Goal: Task Accomplishment & Management: Use online tool/utility

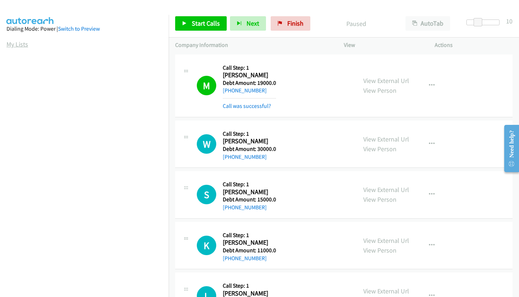
click at [11, 48] on link "My Lists" at bounding box center [17, 44] width 22 height 8
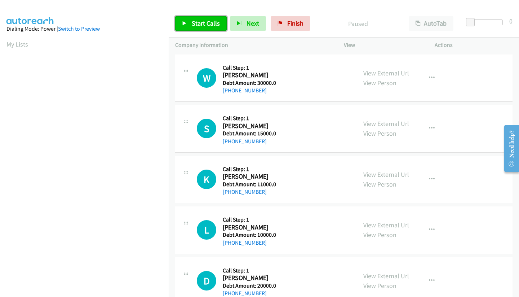
click at [198, 22] on span "Start Calls" at bounding box center [206, 23] width 28 height 8
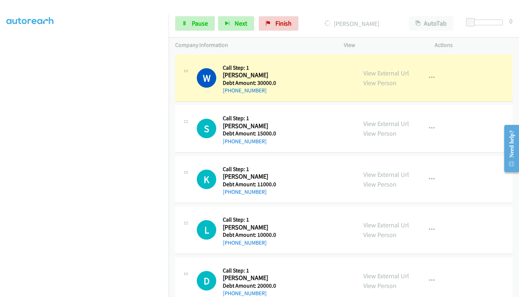
scroll to position [107, 0]
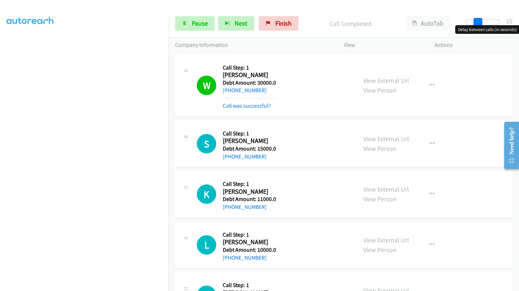
drag, startPoint x: 472, startPoint y: 22, endPoint x: 483, endPoint y: 22, distance: 10.5
click at [483, 22] on div at bounding box center [483, 22] width 33 height 6
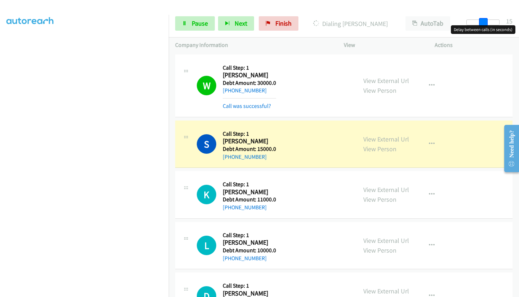
drag, startPoint x: 479, startPoint y: 25, endPoint x: 484, endPoint y: 23, distance: 5.5
click at [484, 23] on span at bounding box center [483, 22] width 9 height 9
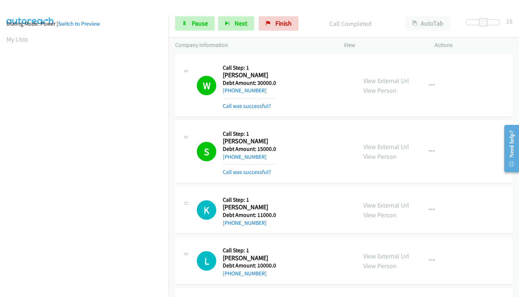
scroll to position [0, 0]
click at [429, 209] on icon "button" at bounding box center [432, 210] width 6 height 6
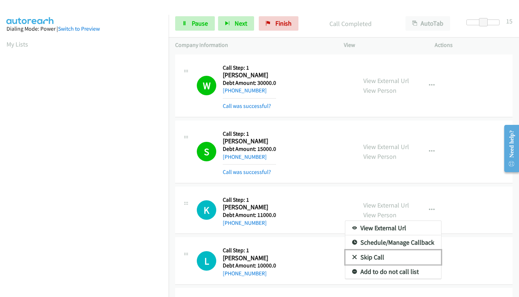
click at [373, 257] on link "Skip Call" at bounding box center [394, 257] width 96 height 14
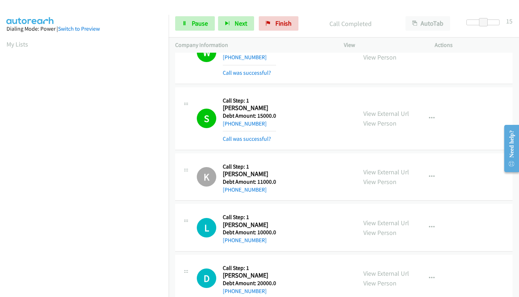
scroll to position [36, 0]
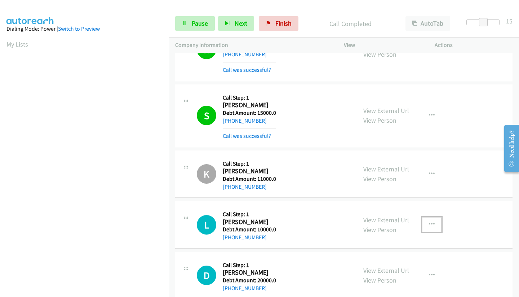
click at [432, 224] on icon "button" at bounding box center [432, 224] width 6 height 6
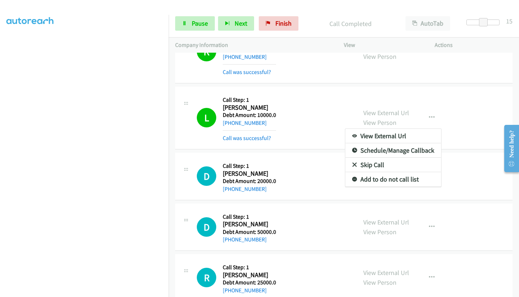
scroll to position [172, 0]
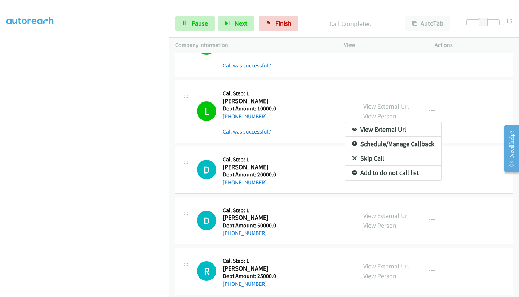
click at [335, 89] on div at bounding box center [259, 148] width 519 height 297
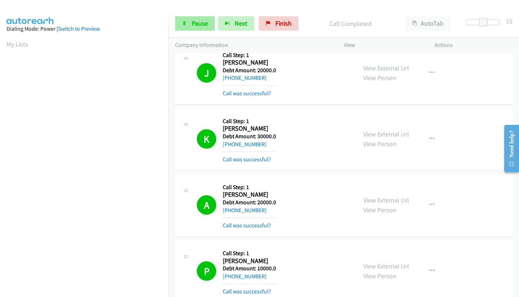
scroll to position [533, 0]
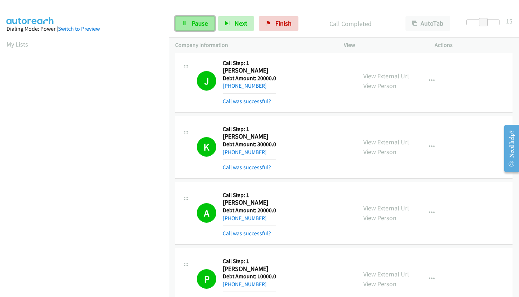
click at [189, 24] on link "Pause" at bounding box center [195, 23] width 40 height 14
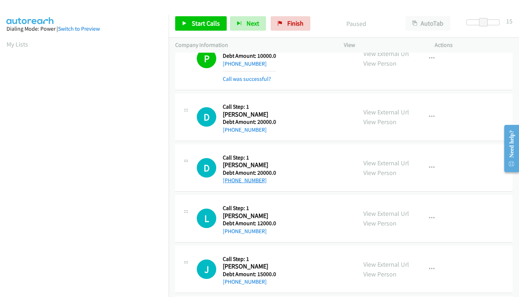
scroll to position [786, 0]
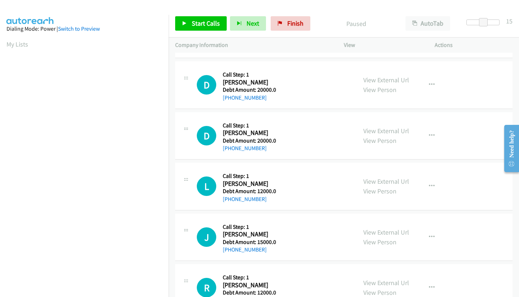
drag, startPoint x: 185, startPoint y: 77, endPoint x: 186, endPoint y: 81, distance: 4.1
click at [187, 84] on div at bounding box center [186, 77] width 9 height 19
click at [186, 78] on icon at bounding box center [186, 80] width 9 height 4
drag, startPoint x: 186, startPoint y: 78, endPoint x: 186, endPoint y: 83, distance: 4.7
click at [186, 83] on div at bounding box center [186, 77] width 9 height 19
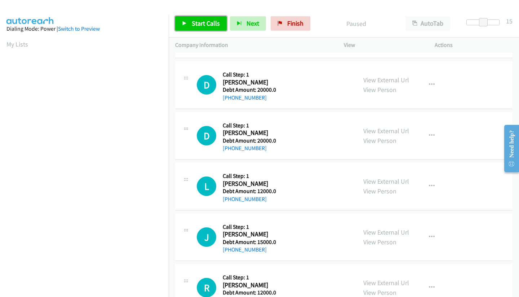
click at [194, 21] on span "Start Calls" at bounding box center [206, 23] width 28 height 8
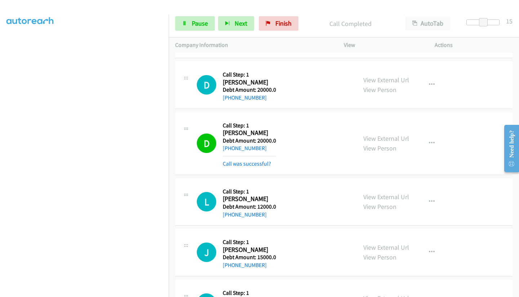
scroll to position [0, 0]
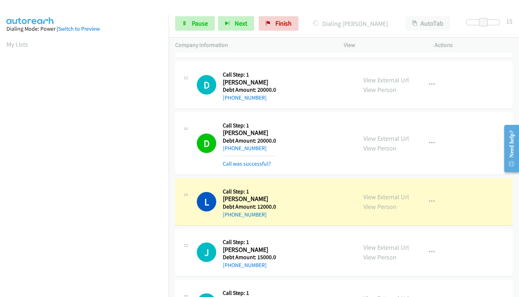
click at [237, 198] on h2 "Lauren Cerda" at bounding box center [249, 199] width 52 height 8
copy h2 "Lauren"
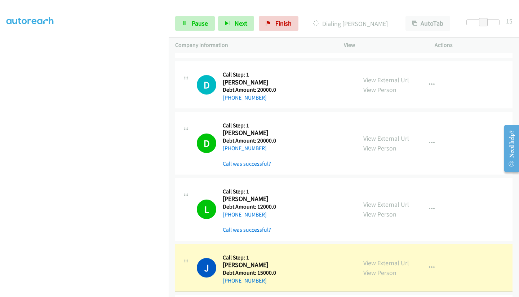
click at [233, 265] on h2 "Joan Zhang" at bounding box center [249, 265] width 53 height 8
copy h2 "Joan"
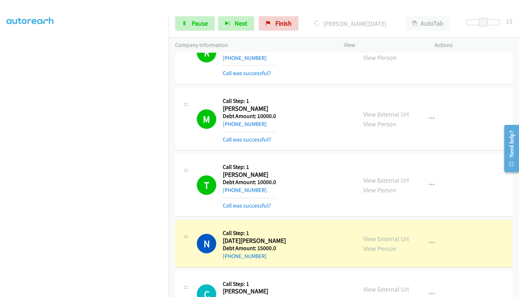
click at [233, 242] on h2 "Noel Aquino" at bounding box center [254, 241] width 63 height 8
copy h2 "Noel"
click at [231, 239] on h2 "Noel Aquino" at bounding box center [254, 241] width 63 height 8
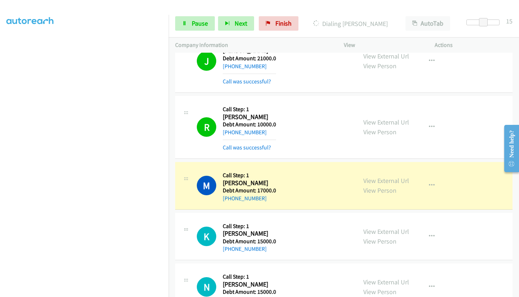
scroll to position [1543, 0]
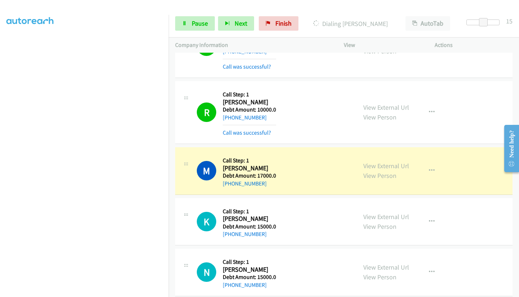
click at [232, 168] on h2 "Myrissa Rollins" at bounding box center [249, 168] width 53 height 8
copy h2 "Myrissa"
click at [256, 168] on h2 "Myrissa Rollins" at bounding box center [249, 168] width 53 height 8
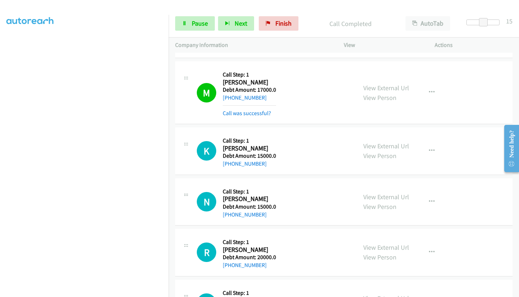
scroll to position [1651, 0]
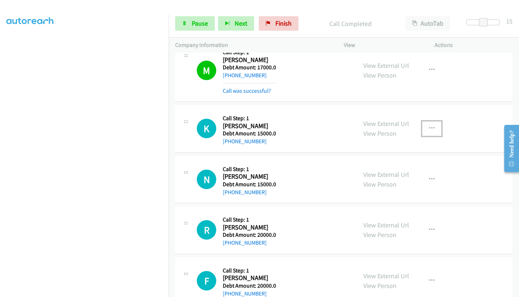
click at [429, 127] on icon "button" at bounding box center [432, 129] width 6 height 6
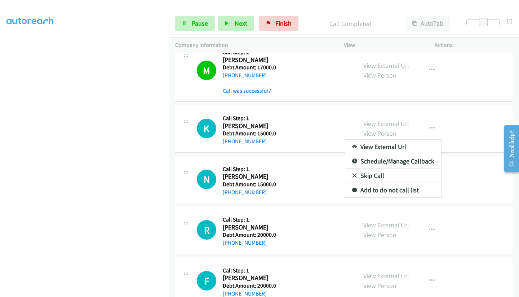
click at [426, 127] on div at bounding box center [259, 148] width 519 height 297
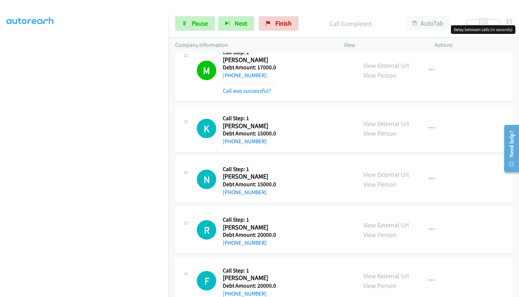
drag, startPoint x: 484, startPoint y: 24, endPoint x: 341, endPoint y: 21, distance: 143.2
click at [387, 27] on div "Start Calls Pause Next Finish Call Completed AutoTab AutoTab 15" at bounding box center [344, 24] width 351 height 28
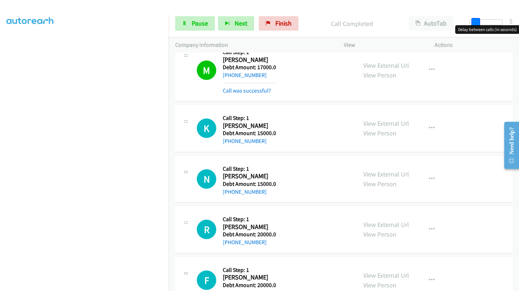
drag, startPoint x: 470, startPoint y: 25, endPoint x: 474, endPoint y: 23, distance: 4.9
click at [474, 23] on span at bounding box center [476, 22] width 9 height 9
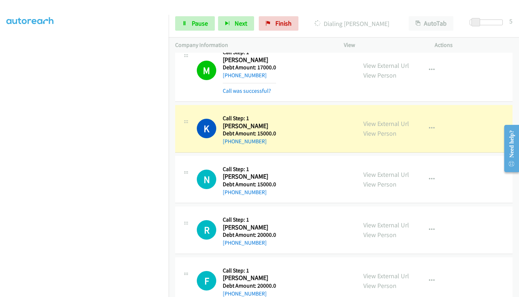
click at [320, 6] on div at bounding box center [256, 14] width 513 height 28
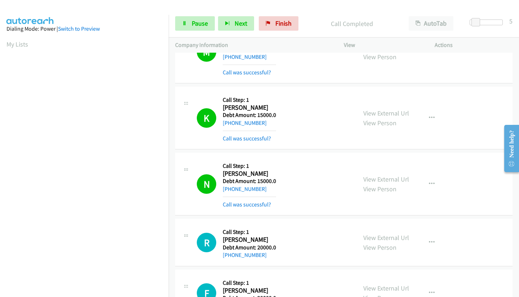
scroll to position [1759, 0]
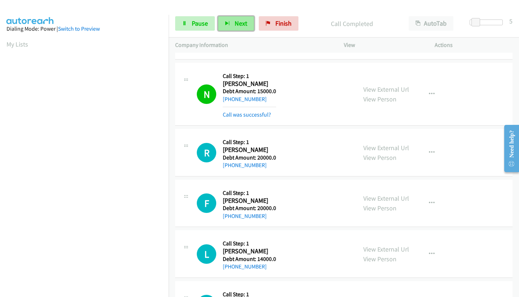
click at [229, 23] on icon "button" at bounding box center [227, 23] width 5 height 5
click at [323, 9] on div at bounding box center [256, 14] width 513 height 28
click at [338, 24] on p "Call Completed" at bounding box center [352, 24] width 88 height 10
click at [201, 23] on span "Pause" at bounding box center [200, 23] width 16 height 8
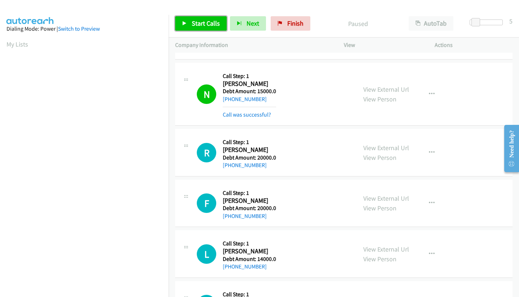
click at [201, 23] on span "Start Calls" at bounding box center [206, 23] width 28 height 8
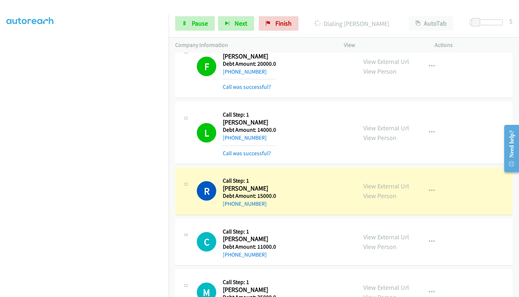
scroll to position [107, 0]
click at [237, 189] on h2 "Rosemarie Tevis" at bounding box center [249, 188] width 53 height 8
copy h2 "Rosemarie"
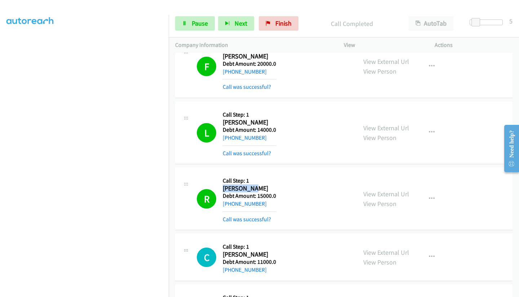
click at [238, 190] on h2 "Rosemarie Tevis" at bounding box center [249, 188] width 53 height 8
click at [224, 180] on h5 "Call Step: 1" at bounding box center [249, 180] width 53 height 7
drag, startPoint x: 224, startPoint y: 180, endPoint x: 228, endPoint y: 181, distance: 3.8
click at [228, 181] on h5 "Call Step: 1" at bounding box center [249, 180] width 53 height 7
click at [233, 180] on h5 "Call Step: 1" at bounding box center [249, 180] width 53 height 7
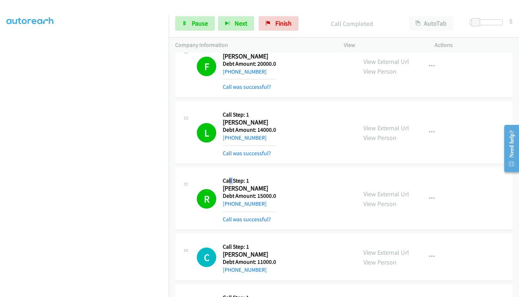
click at [229, 180] on h5 "Call Step: 1" at bounding box center [249, 180] width 53 height 7
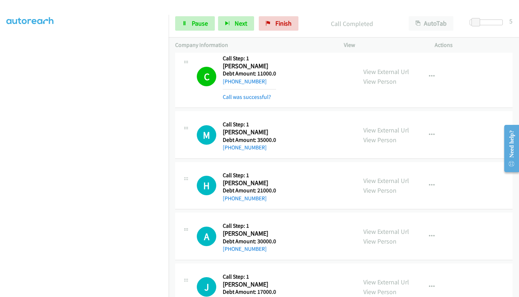
scroll to position [2120, 0]
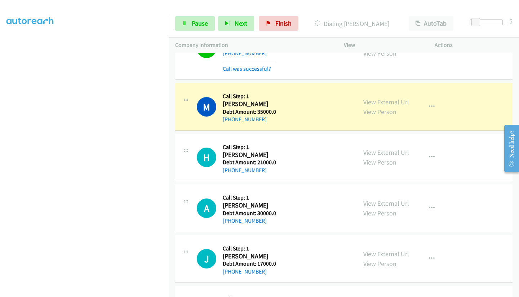
click at [234, 158] on h2 "Harleth Bales" at bounding box center [249, 155] width 53 height 8
copy h2 "Harleth"
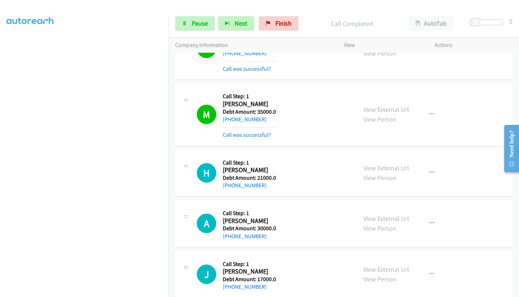
click at [247, 175] on h5 "Debt Amount: 21000.0" at bounding box center [249, 177] width 53 height 7
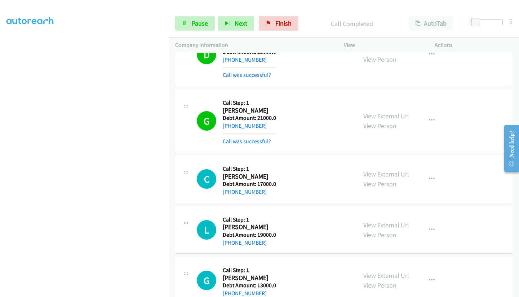
scroll to position [2452, 0]
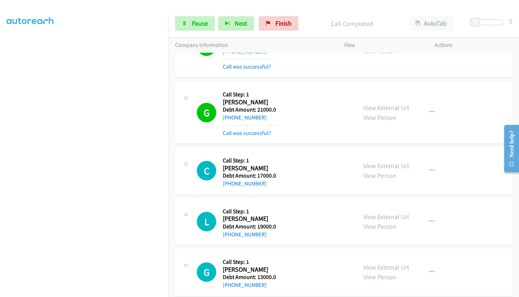
click at [236, 168] on h2 "Chalice Brown" at bounding box center [249, 168] width 53 height 8
copy h2 "Chalice"
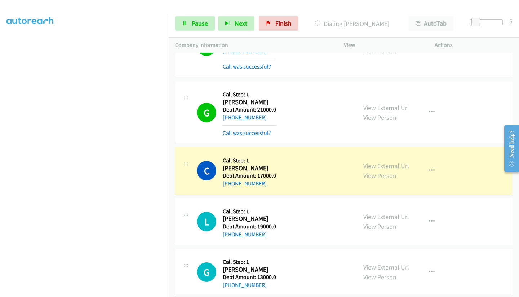
click at [261, 166] on h2 "Chalice Brown" at bounding box center [249, 168] width 53 height 8
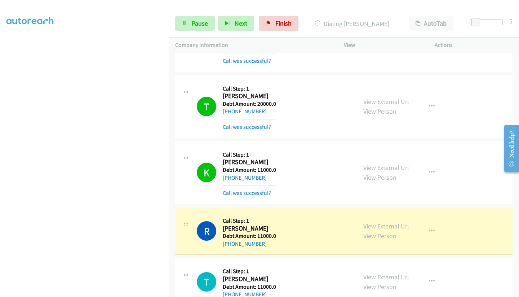
scroll to position [3787, 0]
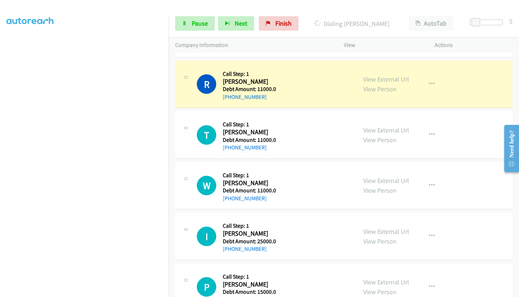
click at [238, 135] on h2 "Tabitha Thornhill" at bounding box center [249, 132] width 53 height 8
copy h2 "Tabitha"
click at [240, 80] on h2 "Rickey Spencer" at bounding box center [249, 82] width 53 height 8
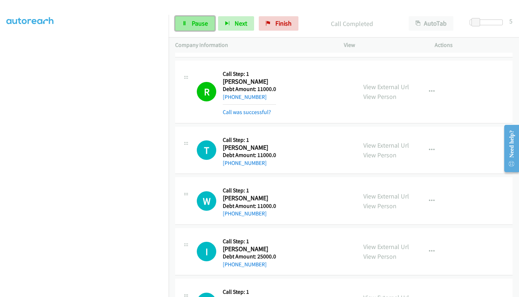
click at [207, 23] on span "Pause" at bounding box center [200, 23] width 16 height 8
click at [212, 22] on span "Start Calls" at bounding box center [206, 23] width 28 height 8
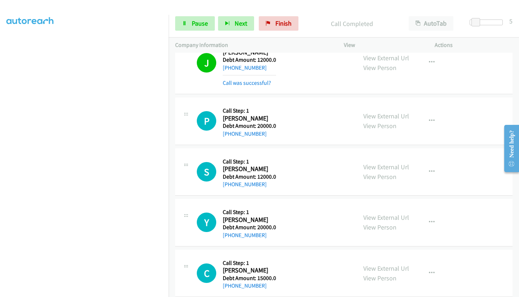
scroll to position [4183, 0]
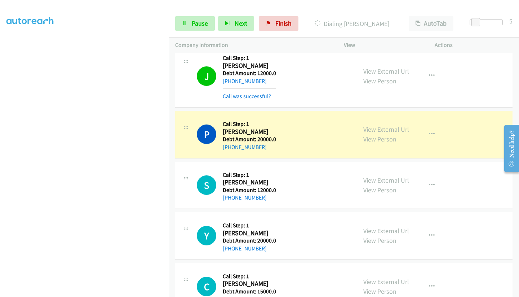
click at [224, 128] on h2 "Piervela Alfred" at bounding box center [249, 132] width 53 height 8
click at [229, 131] on h2 "Piervela Alfred" at bounding box center [249, 132] width 53 height 8
copy h2 "Piervela"
click at [252, 128] on h2 "Piervela Alfred" at bounding box center [249, 132] width 53 height 8
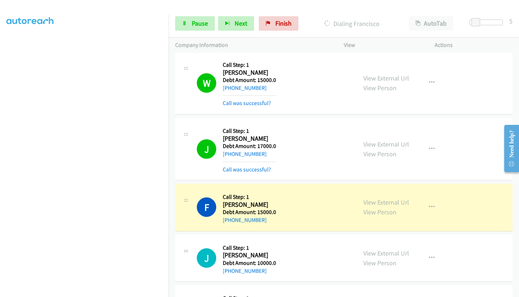
scroll to position [4797, 0]
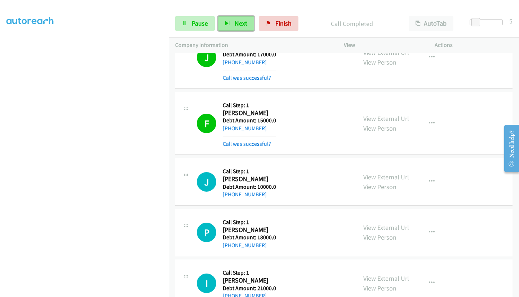
click at [238, 24] on span "Next" at bounding box center [241, 23] width 13 height 8
click at [234, 29] on button "Next" at bounding box center [236, 23] width 36 height 14
click at [198, 22] on span "Pause" at bounding box center [200, 23] width 16 height 8
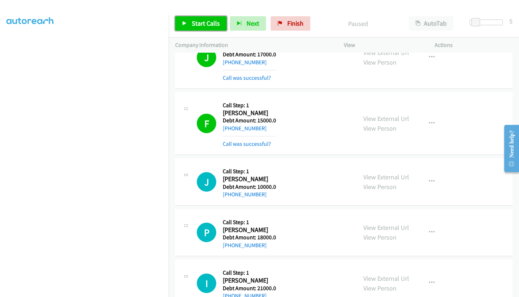
click at [204, 21] on span "Start Calls" at bounding box center [206, 23] width 28 height 8
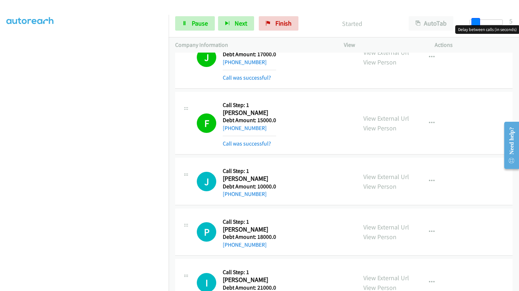
drag, startPoint x: 475, startPoint y: 24, endPoint x: 366, endPoint y: 0, distance: 111.2
click at [436, 16] on div "Start Calls Pause Next Finish Started AutoTab AutoTab 5" at bounding box center [344, 24] width 351 height 28
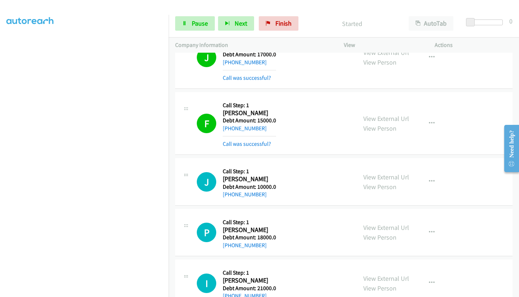
click at [359, 16] on div "Started" at bounding box center [352, 23] width 101 height 14
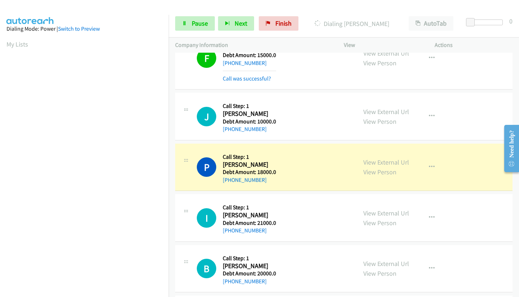
scroll to position [4869, 0]
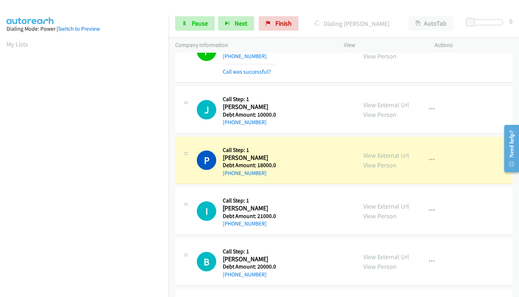
click at [223, 211] on h2 "Izidor Ghemanth" at bounding box center [249, 208] width 53 height 8
click at [225, 211] on h2 "Izidor Ghemanth" at bounding box center [249, 208] width 53 height 8
click at [234, 161] on h2 "Pamela Lyon" at bounding box center [249, 158] width 53 height 8
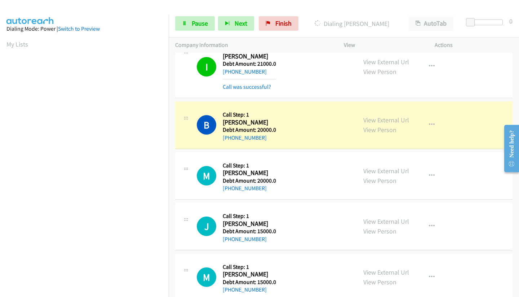
scroll to position [108, 0]
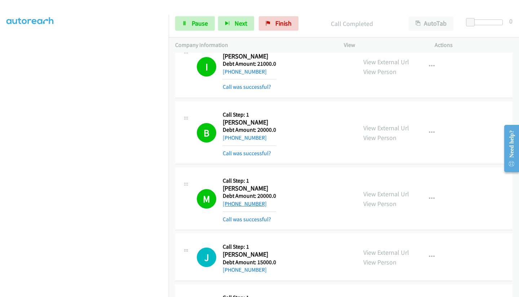
drag, startPoint x: 268, startPoint y: 206, endPoint x: 225, endPoint y: 204, distance: 42.9
click at [225, 204] on div "+1 818-512-3261" at bounding box center [249, 203] width 53 height 9
copy link "1 818-512-3261"
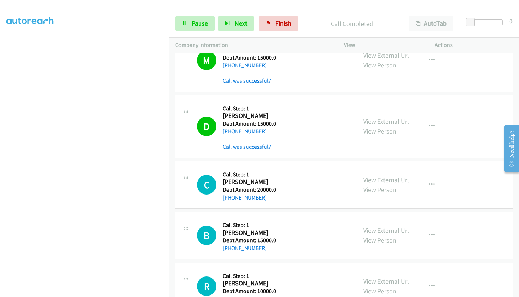
scroll to position [5361, 0]
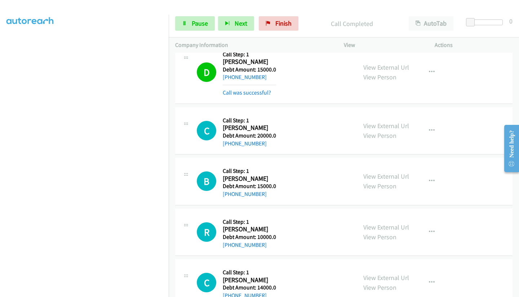
click at [237, 179] on h2 "Bernice Almodovar" at bounding box center [249, 179] width 53 height 8
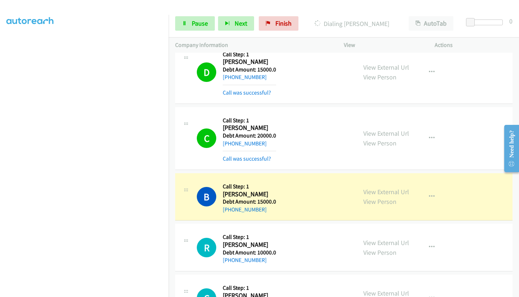
click at [251, 198] on h5 "Debt Amount: 15000.0" at bounding box center [249, 201] width 53 height 7
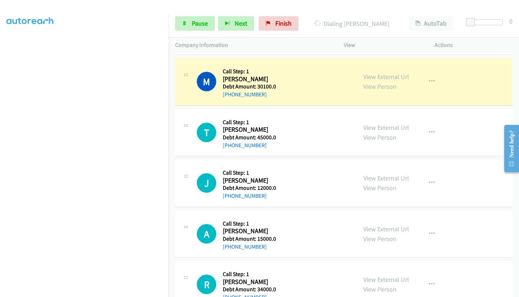
scroll to position [5685, 0]
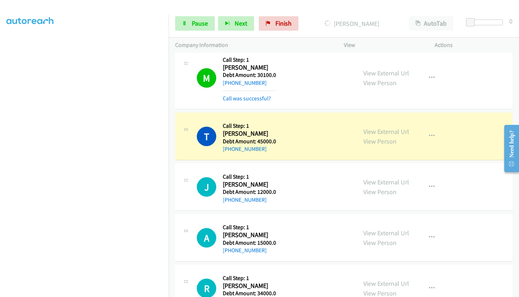
click at [234, 129] on h2 "Tamy Efraim" at bounding box center [249, 133] width 53 height 8
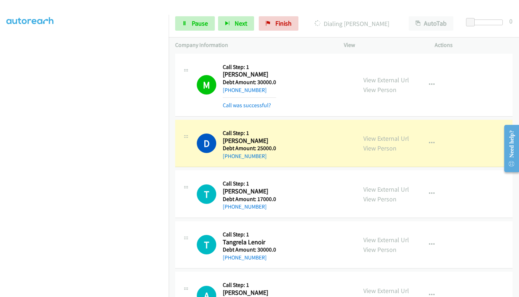
scroll to position [6475, 0]
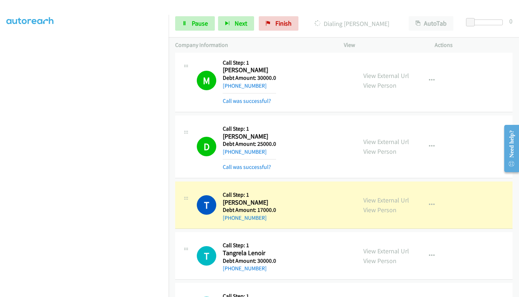
click at [231, 202] on h2 "Tajirae Wright" at bounding box center [249, 202] width 53 height 8
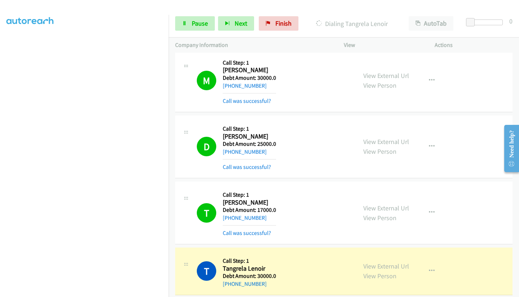
click at [239, 270] on h2 "Tangrela Lenoir" at bounding box center [249, 268] width 53 height 8
click at [251, 269] on h2 "Tangrela Lenoir" at bounding box center [249, 268] width 53 height 8
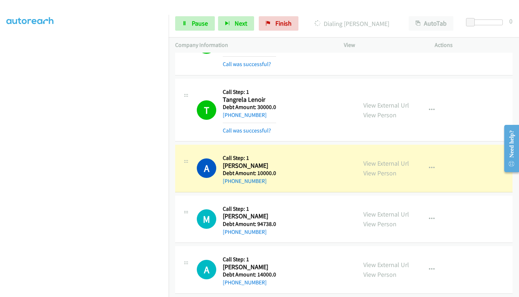
scroll to position [6656, 0]
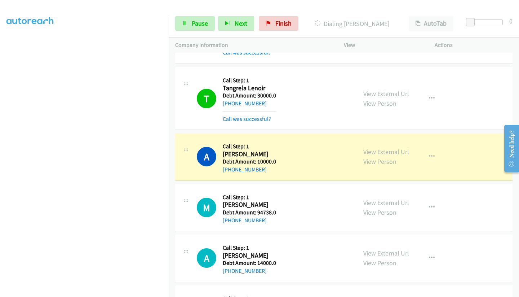
click at [227, 152] on h2 "Alexia Stewart" at bounding box center [249, 154] width 53 height 8
click at [233, 151] on h2 "Alexia Stewart" at bounding box center [249, 154] width 53 height 8
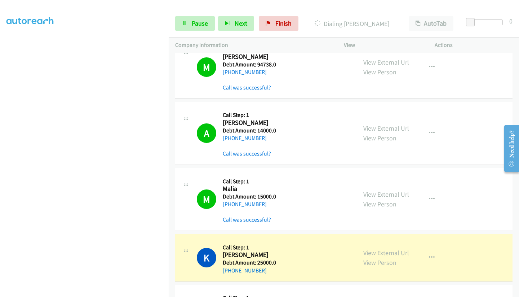
scroll to position [6836, 0]
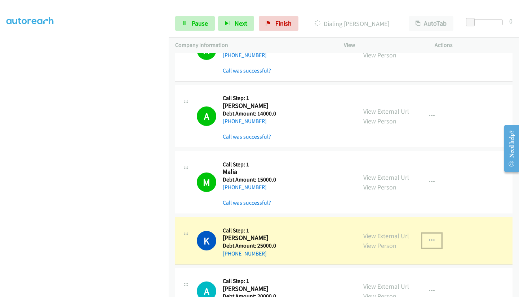
click at [429, 238] on icon "button" at bounding box center [432, 241] width 6 height 6
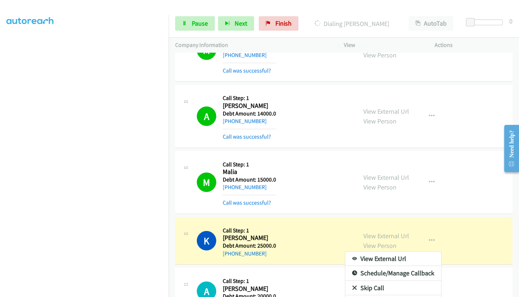
click at [429, 240] on div at bounding box center [259, 148] width 519 height 297
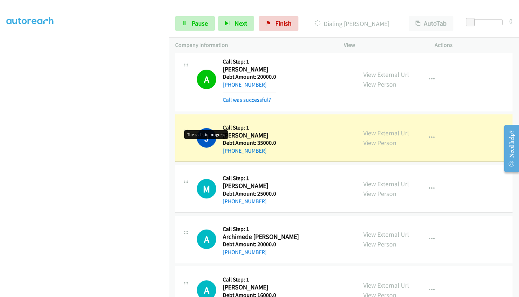
scroll to position [7088, 0]
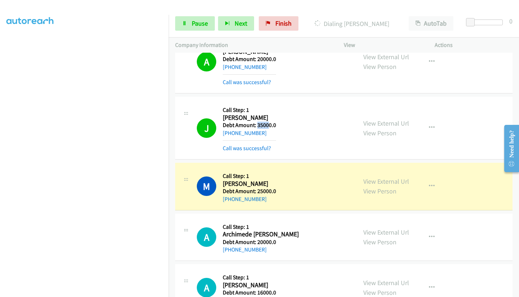
drag, startPoint x: 258, startPoint y: 124, endPoint x: 269, endPoint y: 124, distance: 11.2
click at [268, 124] on h5 "Debt Amount: 35000.0" at bounding box center [249, 125] width 53 height 7
click at [272, 126] on h5 "Debt Amount: 35000.0" at bounding box center [249, 125] width 53 height 7
drag, startPoint x: 253, startPoint y: 189, endPoint x: 269, endPoint y: 190, distance: 16.3
click at [268, 190] on h5 "Debt Amount: 25000.0" at bounding box center [249, 191] width 53 height 7
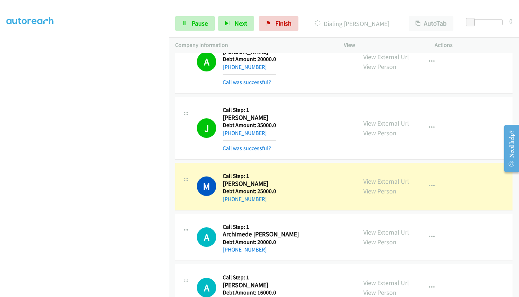
click at [270, 192] on h5 "Debt Amount: 25000.0" at bounding box center [249, 191] width 53 height 7
drag, startPoint x: 257, startPoint y: 189, endPoint x: 270, endPoint y: 191, distance: 13.6
click at [270, 191] on h5 "Debt Amount: 25000.0" at bounding box center [249, 191] width 53 height 7
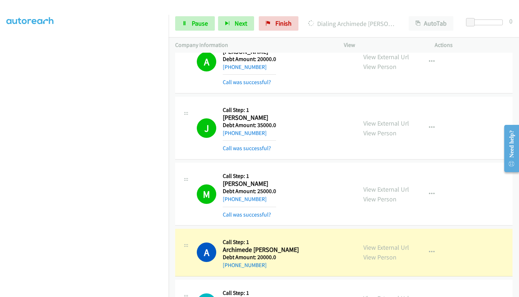
click at [175, 167] on td "M Callback Scheduled Call Step: 1 Matthew Miller America/New_York Debt Amount: …" at bounding box center [344, 194] width 351 height 66
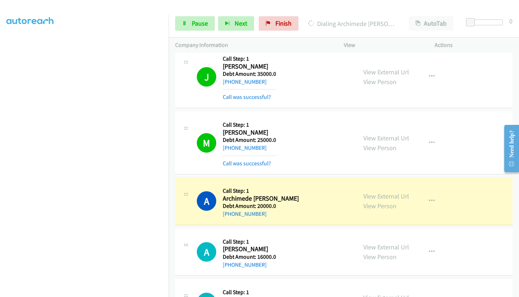
scroll to position [7161, 0]
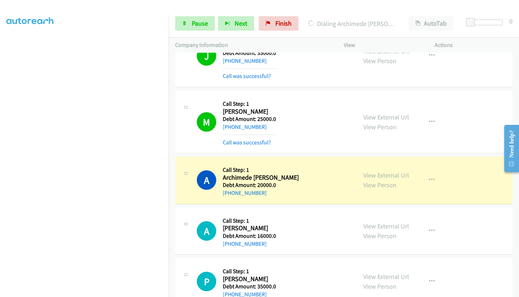
click at [234, 179] on h2 "Archimede Ziviello" at bounding box center [261, 177] width 76 height 8
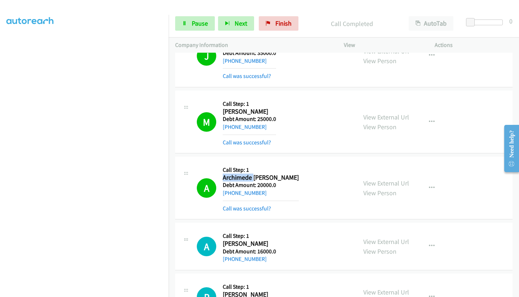
click at [238, 178] on h2 "Archimede Ziviello" at bounding box center [261, 177] width 76 height 8
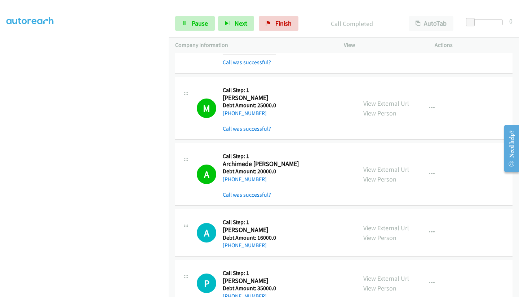
scroll to position [7197, 0]
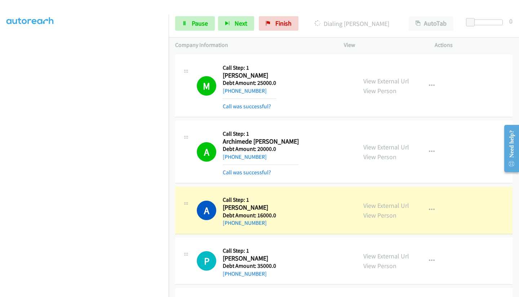
click at [228, 208] on h2 "Alyssa Holt" at bounding box center [249, 207] width 53 height 8
click at [227, 215] on h5 "Debt Amount: 16000.0" at bounding box center [249, 215] width 53 height 7
click at [237, 254] on h2 "Praveen Yedla" at bounding box center [249, 258] width 53 height 8
click at [236, 260] on h2 "Praveen Yedla" at bounding box center [249, 258] width 53 height 8
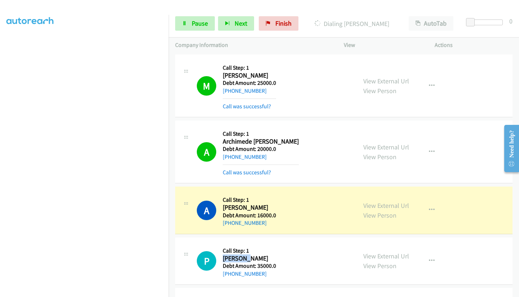
click at [236, 260] on h2 "Praveen Yedla" at bounding box center [249, 258] width 53 height 8
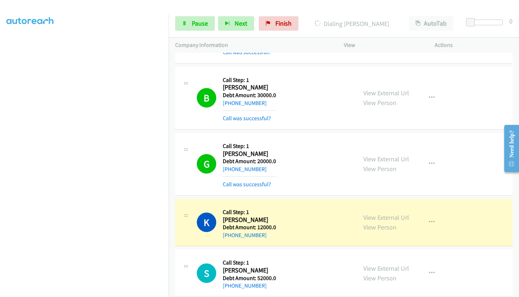
scroll to position [7521, 0]
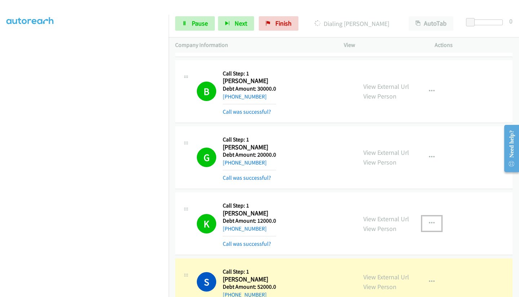
click at [431, 221] on icon "button" at bounding box center [432, 223] width 6 height 6
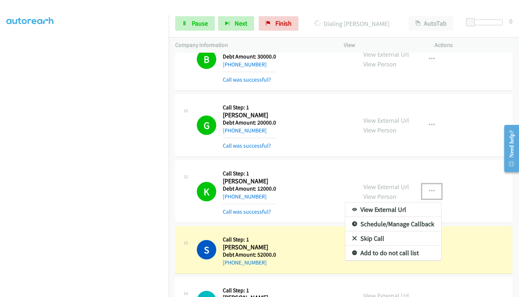
scroll to position [7557, 0]
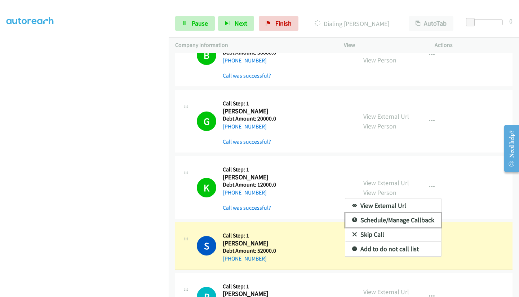
click at [415, 218] on link "Schedule/Manage Callback" at bounding box center [394, 220] width 96 height 14
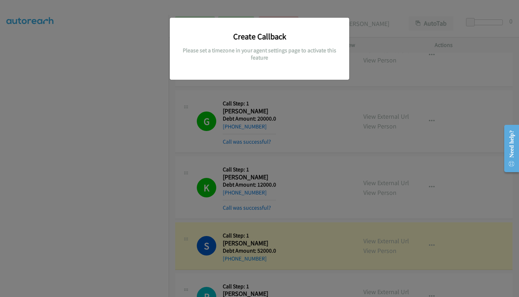
click at [248, 50] on h5 "Please set a timezone in your agent settings page to activate this feature" at bounding box center [259, 54] width 169 height 14
drag, startPoint x: 265, startPoint y: 50, endPoint x: 270, endPoint y: 58, distance: 8.8
click at [265, 52] on h5 "Please set a timezone in your agent settings page to activate this feature" at bounding box center [259, 54] width 169 height 14
click at [388, 174] on div "Create Callback Please set a timezone in your agent settings page to activate t…" at bounding box center [259, 151] width 519 height 290
drag, startPoint x: 383, startPoint y: 76, endPoint x: 472, endPoint y: 122, distance: 100.2
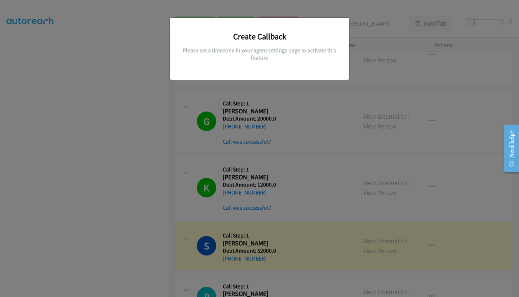
click at [385, 80] on div "Create Callback Please set a timezone in your agent settings page to activate t…" at bounding box center [259, 151] width 519 height 290
click at [306, 65] on div "Create Callback Please set a timezone in your agent settings page to activate t…" at bounding box center [259, 45] width 169 height 45
click at [269, 35] on h3 "Create Callback" at bounding box center [259, 36] width 169 height 10
click at [267, 40] on h3 "Create Callback" at bounding box center [259, 36] width 169 height 10
click at [241, 60] on h5 "Please set a timezone in your agent settings page to activate this feature" at bounding box center [259, 54] width 169 height 14
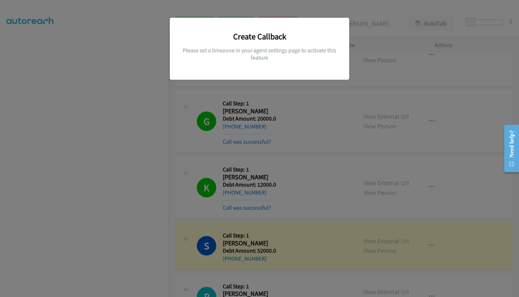
click at [263, 60] on h5 "Please set a timezone in your agent settings page to activate this feature" at bounding box center [259, 54] width 169 height 14
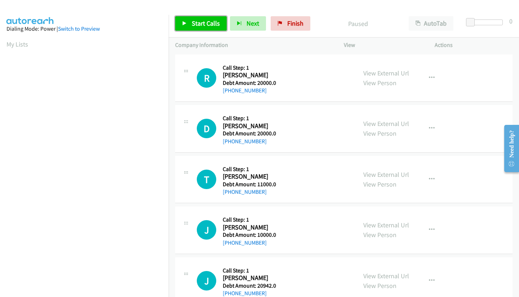
click at [202, 23] on span "Start Calls" at bounding box center [206, 23] width 28 height 8
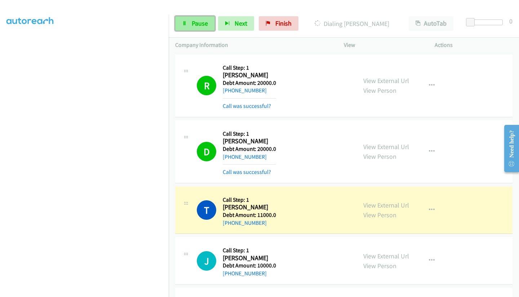
click at [195, 27] on link "Pause" at bounding box center [195, 23] width 40 height 14
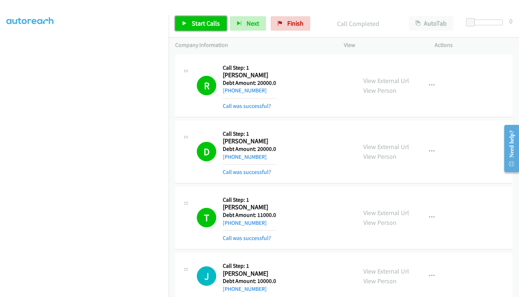
click at [199, 30] on link "Start Calls" at bounding box center [201, 23] width 52 height 14
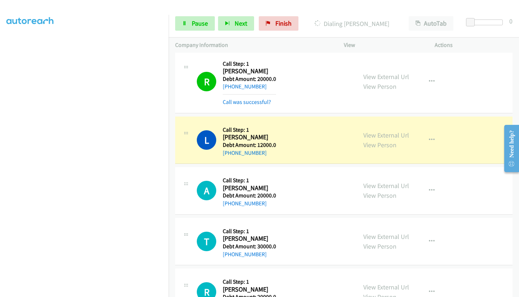
scroll to position [541, 0]
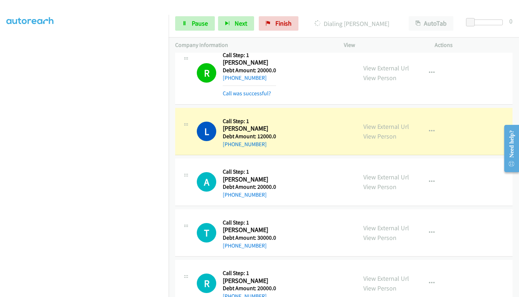
click at [237, 129] on h2 "Lakesha Roberts" at bounding box center [249, 128] width 52 height 8
copy h2 "Lakesha"
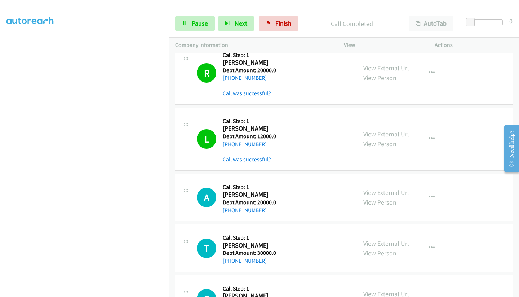
click at [229, 196] on h2 "Aileen Der" at bounding box center [249, 194] width 52 height 8
copy h2 "Aileen"
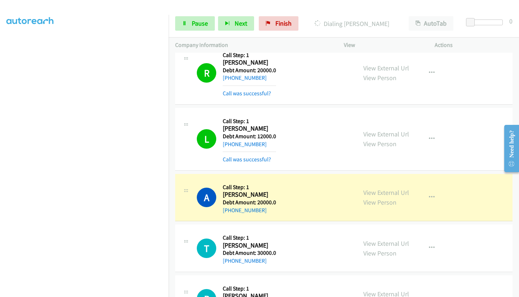
click at [172, 195] on td "A Callback Scheduled Call Step: 1 Aileen Der America/Phoenix Debt Amount: 20000…" at bounding box center [344, 197] width 351 height 51
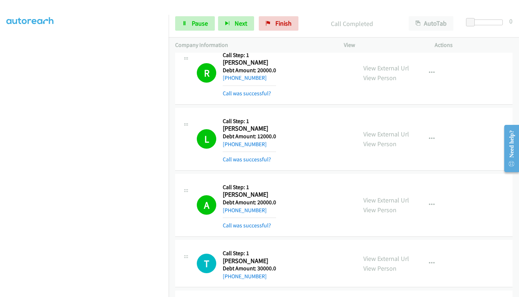
click at [228, 261] on h2 "Tanner Esterholt" at bounding box center [249, 261] width 52 height 8
copy h2 "Tanner"
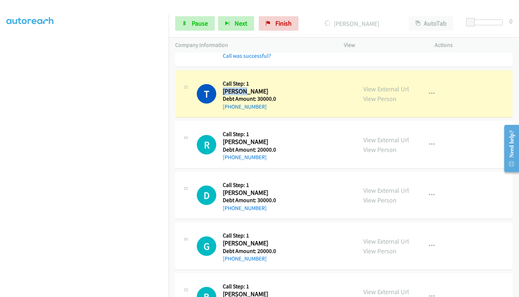
scroll to position [721, 0]
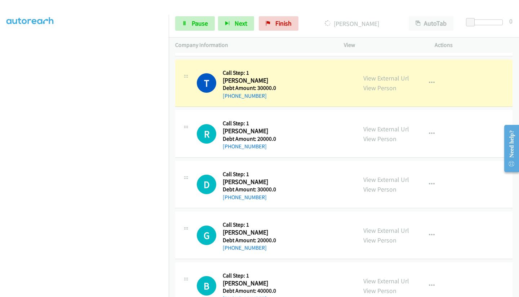
click at [259, 133] on h2 "Rosemarie Perez" at bounding box center [249, 131] width 52 height 8
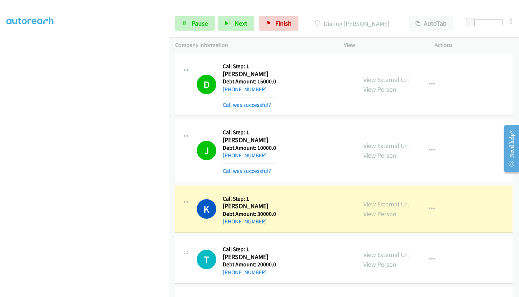
scroll to position [1479, 0]
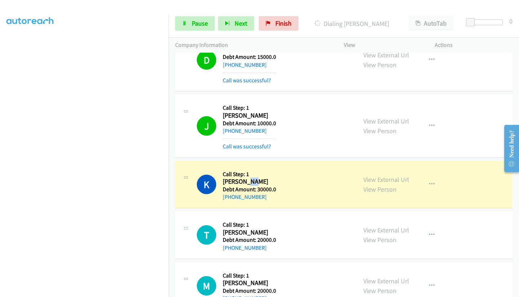
drag, startPoint x: 244, startPoint y: 180, endPoint x: 249, endPoint y: 181, distance: 4.3
click at [249, 181] on h2 "Kevin Pittman" at bounding box center [249, 181] width 53 height 8
drag, startPoint x: 249, startPoint y: 181, endPoint x: 243, endPoint y: 181, distance: 5.0
click at [243, 181] on h2 "Kevin Pittman" at bounding box center [249, 181] width 53 height 8
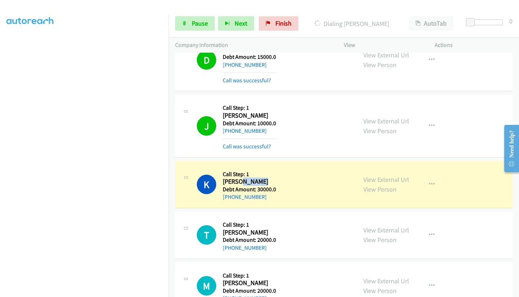
click at [245, 177] on h2 "Kevin Pittman" at bounding box center [249, 181] width 53 height 8
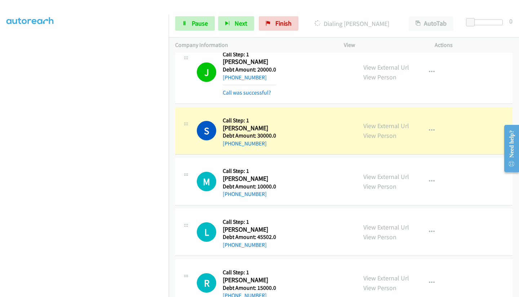
scroll to position [2288, 0]
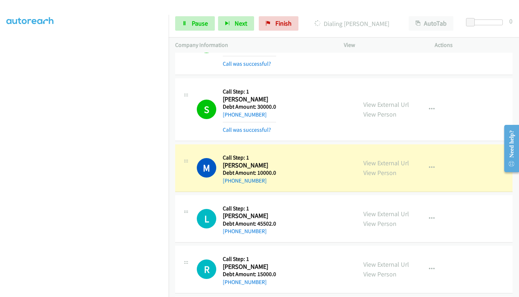
click at [235, 167] on h2 "Madhu Mangra" at bounding box center [249, 165] width 53 height 8
copy h2 "Madhu"
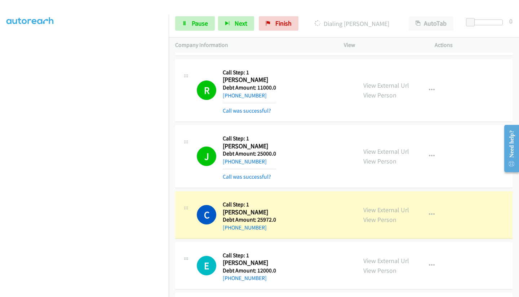
scroll to position [2793, 0]
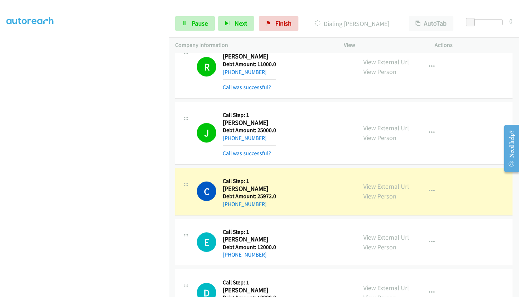
click at [230, 242] on h2 "Elliott Johnson" at bounding box center [249, 239] width 53 height 8
copy h2 "Elliott"
click at [233, 187] on h2 "Catherine Cruz" at bounding box center [249, 189] width 53 height 8
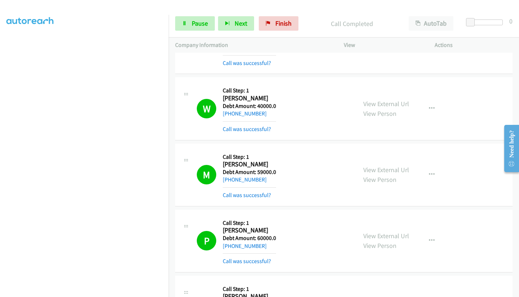
scroll to position [107, 0]
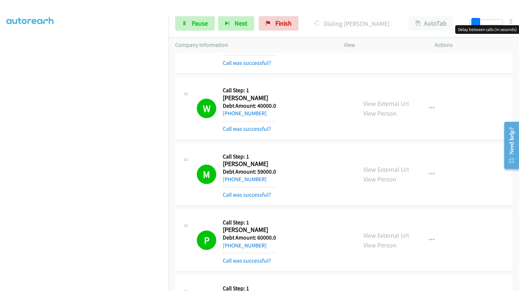
drag, startPoint x: 467, startPoint y: 21, endPoint x: 472, endPoint y: 21, distance: 5.0
click at [472, 21] on span at bounding box center [476, 22] width 9 height 9
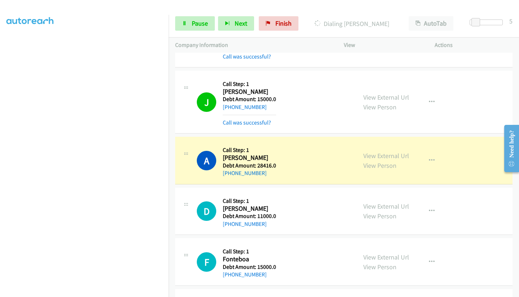
click at [235, 155] on h2 "Adelina Maier" at bounding box center [249, 158] width 53 height 8
copy h2 "Adelina"
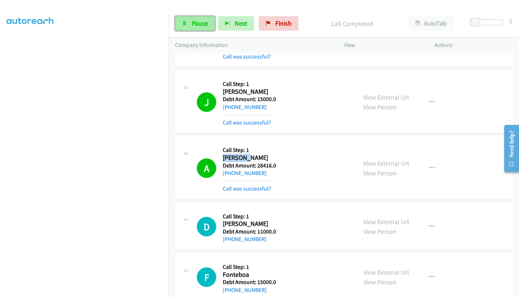
click at [190, 26] on link "Pause" at bounding box center [195, 23] width 40 height 14
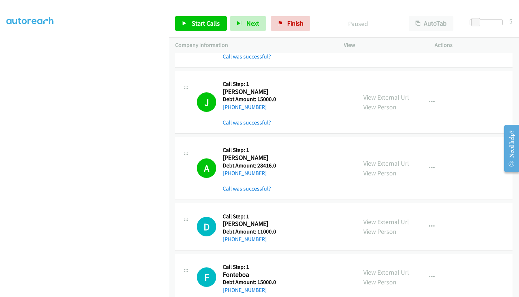
drag, startPoint x: 260, startPoint y: 144, endPoint x: 260, endPoint y: 149, distance: 4.7
click at [260, 145] on div "Callback Scheduled Call Step: 1 Adelina Maier America/Los_Angeles Debt Amount: …" at bounding box center [249, 167] width 53 height 49
click at [429, 167] on icon "button" at bounding box center [432, 168] width 6 height 6
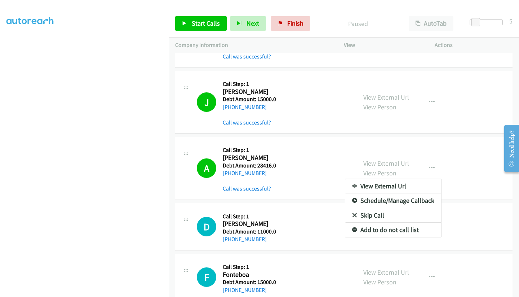
click at [427, 165] on div at bounding box center [259, 148] width 519 height 297
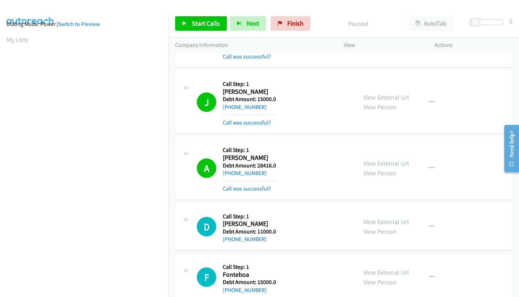
scroll to position [0, 0]
click at [199, 22] on span "Start Calls" at bounding box center [206, 23] width 28 height 8
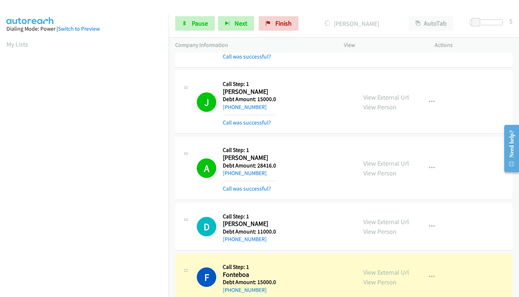
click at [233, 276] on h2 "Fonteboa" at bounding box center [249, 275] width 53 height 8
copy h2 "Fonteboa"
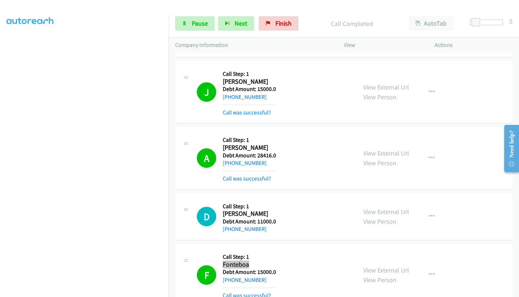
scroll to position [3550, 0]
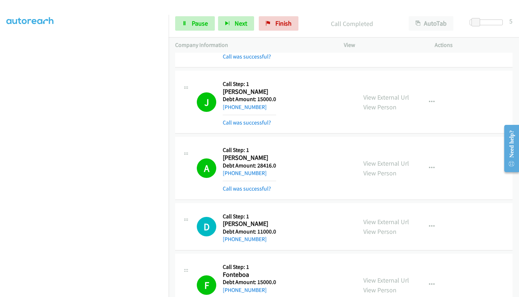
click at [253, 158] on h2 "Adelina Maier" at bounding box center [249, 158] width 53 height 8
click at [193, 24] on span "Pause" at bounding box center [200, 23] width 16 height 8
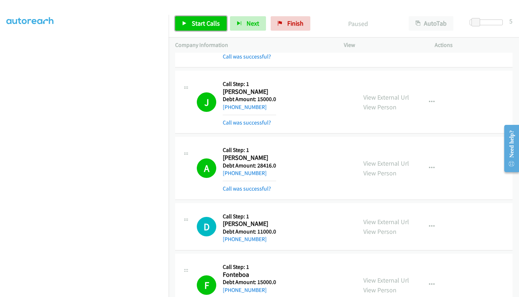
click at [199, 18] on link "Start Calls" at bounding box center [201, 23] width 52 height 14
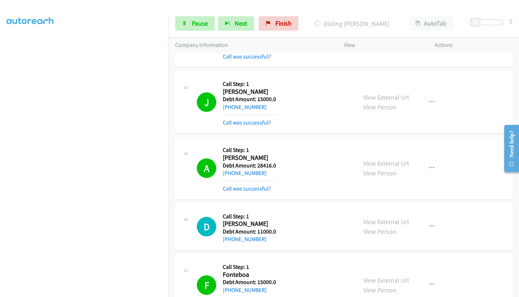
click at [356, 23] on p "Dialing Lisa Covino" at bounding box center [352, 24] width 88 height 10
copy p "Lisa"
click at [361, 26] on p "Dialing Jacrystal Ealy" at bounding box center [352, 24] width 88 height 10
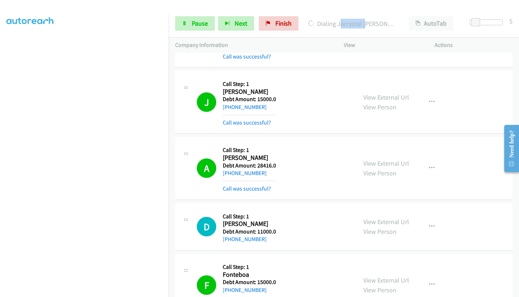
copy p "Jacrystal"
drag, startPoint x: 266, startPoint y: 173, endPoint x: 223, endPoint y: 173, distance: 42.6
click at [223, 173] on div "+1 805-245-2280" at bounding box center [249, 173] width 53 height 9
copy link "+1 805-245-2280"
click at [294, 142] on div "A Callback Scheduled Call Step: 1 Adelina Maier America/Los_Angeles Debt Amount…" at bounding box center [344, 168] width 338 height 63
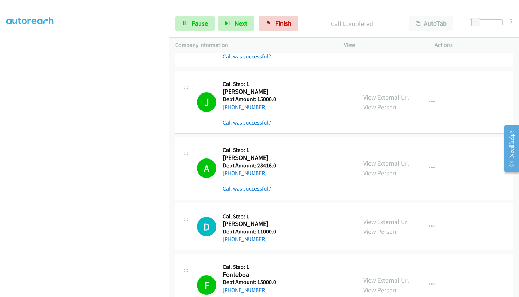
click at [3, 44] on aside "Dialing Mode: Power | Switch to Preview My Lists" at bounding box center [84, 111] width 169 height 399
click at [429, 166] on icon "button" at bounding box center [432, 168] width 6 height 6
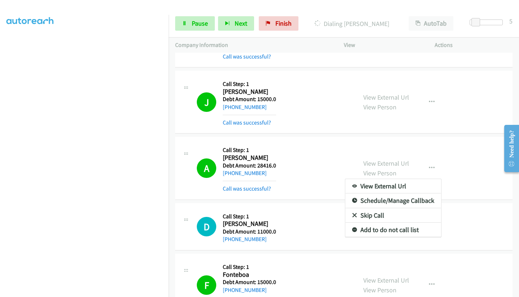
click at [426, 164] on div at bounding box center [259, 148] width 519 height 297
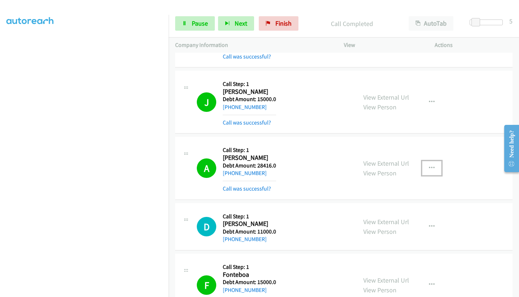
click at [423, 165] on button "button" at bounding box center [431, 168] width 19 height 14
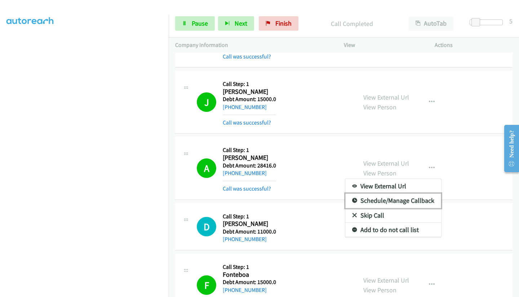
click at [382, 199] on link "Schedule/Manage Callback" at bounding box center [394, 200] width 96 height 14
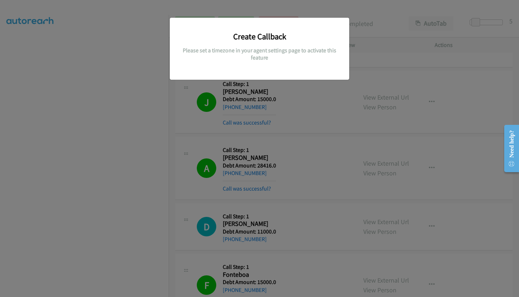
click at [231, 53] on h5 "Please set a timezone in your agent settings page to activate this feature" at bounding box center [259, 54] width 169 height 14
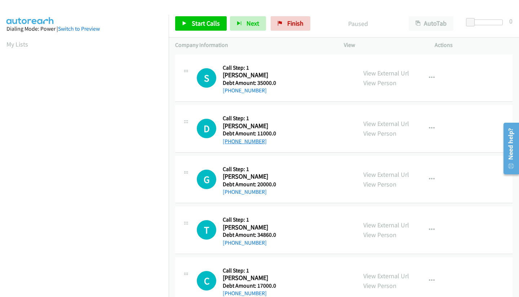
scroll to position [108, 0]
click at [202, 27] on span "Start Calls" at bounding box center [206, 23] width 28 height 8
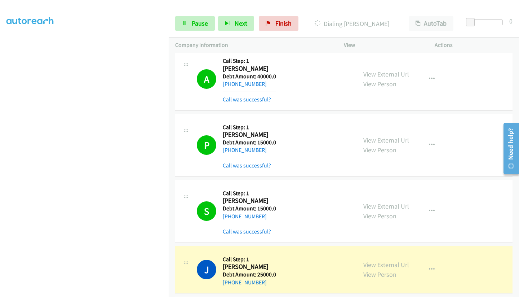
scroll to position [649, 0]
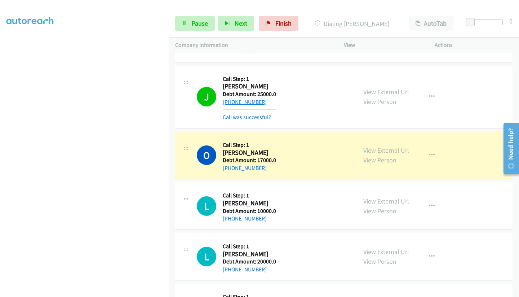
drag, startPoint x: 269, startPoint y: 102, endPoint x: 223, endPoint y: 101, distance: 46.2
click at [223, 101] on div "+1 847-638-2214" at bounding box center [249, 102] width 53 height 9
copy link "+1 847-638-2214"
click at [196, 113] on div "J Callback Scheduled Call Step: 1 Jimmy Ruiz America/Chicago Debt Amount: 25000…" at bounding box center [266, 96] width 169 height 49
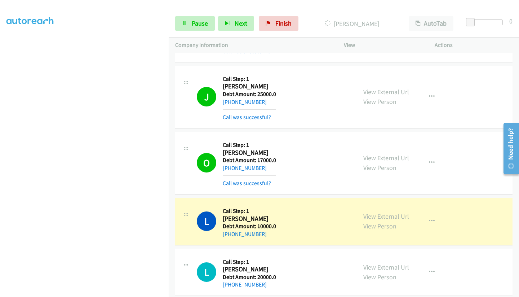
click at [234, 215] on h2 "Lynne Sanders" at bounding box center [249, 219] width 53 height 8
copy h2 "Lynne"
click at [229, 272] on h2 "Lupe Morales" at bounding box center [249, 269] width 53 height 8
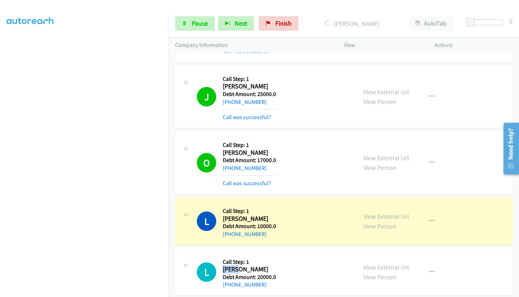
copy h2 "Lupe"
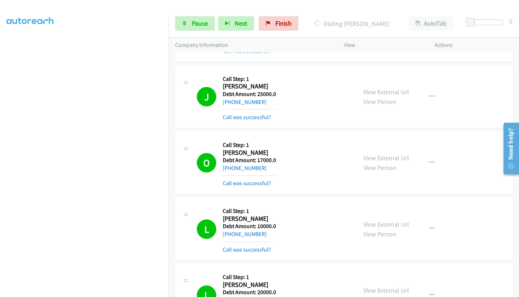
click at [352, 25] on p "Dialing Elijah Lubandi" at bounding box center [352, 24] width 88 height 10
click at [352, 26] on p "Dialing Elijah Lubandi" at bounding box center [352, 24] width 88 height 10
copy p "Elijah"
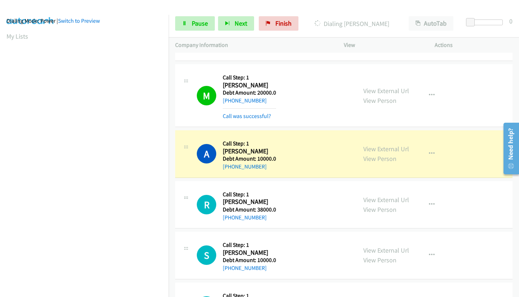
scroll to position [0, 0]
click at [15, 43] on link "My Lists" at bounding box center [17, 44] width 22 height 8
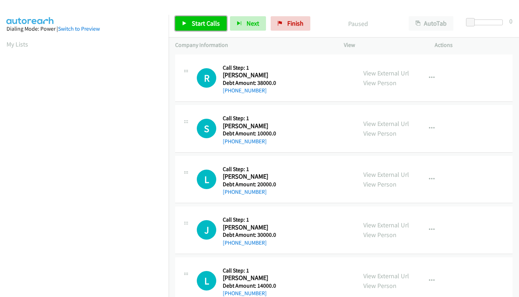
click at [198, 26] on span "Start Calls" at bounding box center [206, 23] width 28 height 8
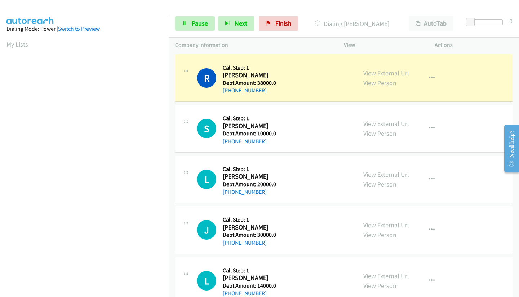
click at [233, 120] on h5 "Call Step: 1" at bounding box center [249, 118] width 53 height 7
click at [233, 126] on h2 "[PERSON_NAME]" at bounding box center [249, 126] width 52 height 8
copy h2 "[PERSON_NAME]"
click at [152, 38] on aside "Dialing Mode: Power | Switch to Preview My Lists" at bounding box center [84, 214] width 169 height 399
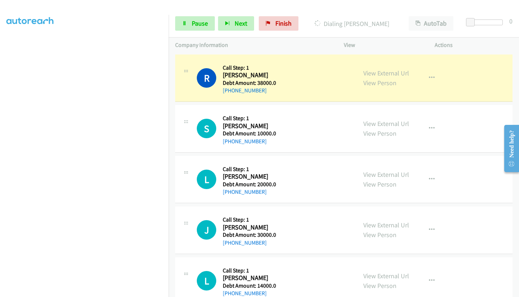
scroll to position [107, 0]
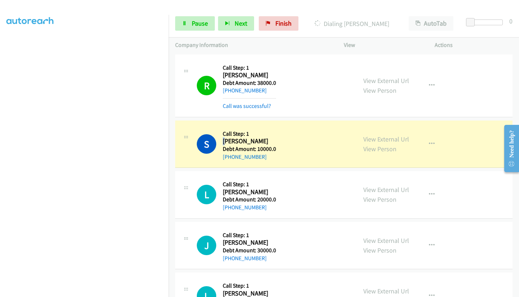
click at [226, 141] on h2 "[PERSON_NAME]" at bounding box center [249, 141] width 52 height 8
click at [227, 142] on h2 "[PERSON_NAME]" at bounding box center [249, 141] width 52 height 8
click at [230, 141] on h2 "[PERSON_NAME]" at bounding box center [249, 141] width 52 height 8
click at [230, 145] on h5 "Debt Amount: 10000.0" at bounding box center [249, 148] width 53 height 7
drag, startPoint x: 230, startPoint y: 141, endPoint x: 235, endPoint y: 141, distance: 5.4
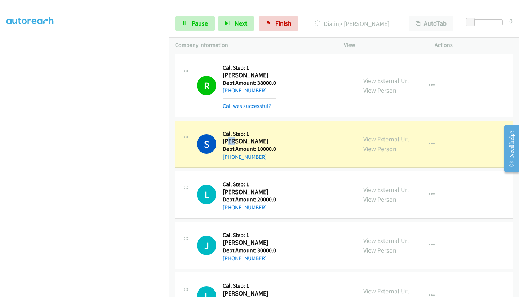
click at [235, 141] on h2 "[PERSON_NAME]" at bounding box center [249, 141] width 52 height 8
click at [234, 142] on h2 "[PERSON_NAME]" at bounding box center [249, 141] width 52 height 8
drag, startPoint x: 233, startPoint y: 142, endPoint x: 238, endPoint y: 142, distance: 4.7
click at [238, 142] on h2 "[PERSON_NAME]" at bounding box center [249, 141] width 52 height 8
click at [238, 141] on h2 "[PERSON_NAME]" at bounding box center [249, 141] width 52 height 8
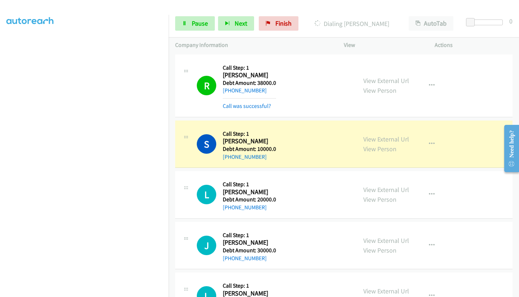
click at [243, 141] on h2 "[PERSON_NAME]" at bounding box center [249, 141] width 52 height 8
drag, startPoint x: 224, startPoint y: 142, endPoint x: 229, endPoint y: 141, distance: 5.1
click at [229, 141] on h2 "[PERSON_NAME]" at bounding box center [249, 141] width 52 height 8
click at [229, 140] on h2 "[PERSON_NAME]" at bounding box center [249, 141] width 52 height 8
click at [228, 141] on h2 "[PERSON_NAME]" at bounding box center [249, 141] width 52 height 8
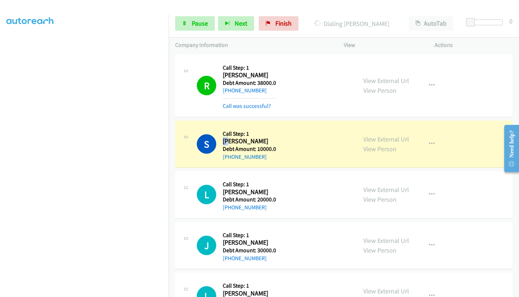
click at [226, 140] on h2 "[PERSON_NAME]" at bounding box center [249, 141] width 52 height 8
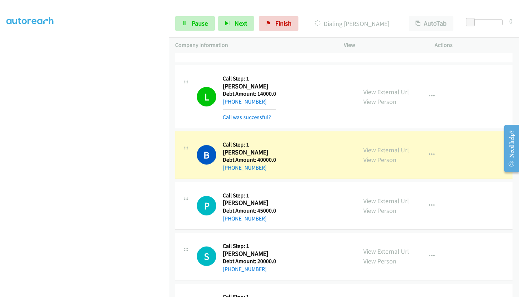
scroll to position [252, 0]
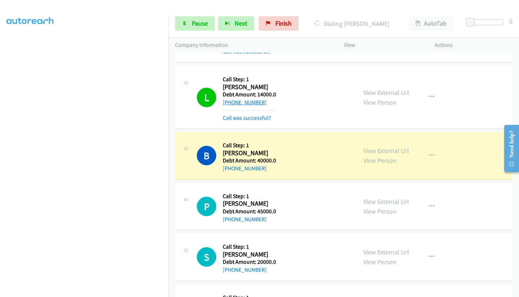
drag, startPoint x: 266, startPoint y: 101, endPoint x: 224, endPoint y: 103, distance: 42.6
click at [224, 103] on div "[PHONE_NUMBER]" at bounding box center [249, 102] width 53 height 9
copy link "[PHONE_NUMBER]"
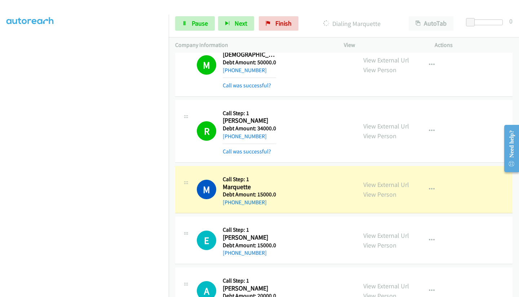
scroll to position [649, 0]
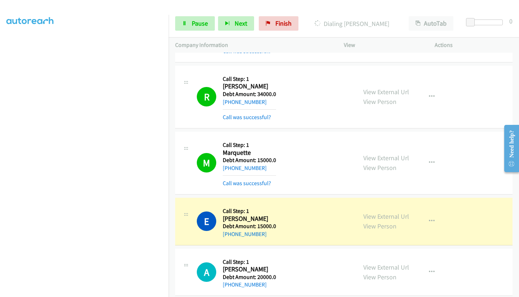
click at [241, 223] on h5 "Debt Amount: 15000.0" at bounding box center [249, 226] width 53 height 7
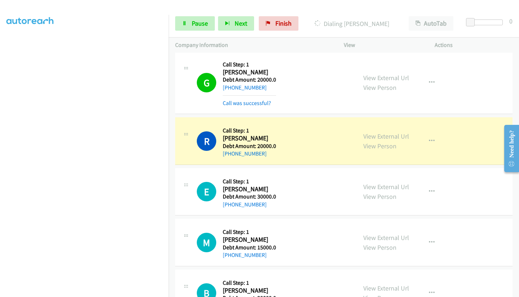
scroll to position [938, 0]
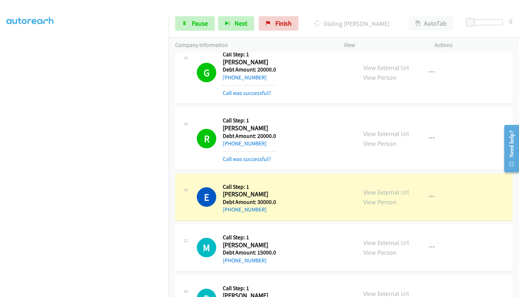
click at [227, 190] on h2 "[PERSON_NAME]" at bounding box center [249, 194] width 53 height 8
copy h2 "[PERSON_NAME]"
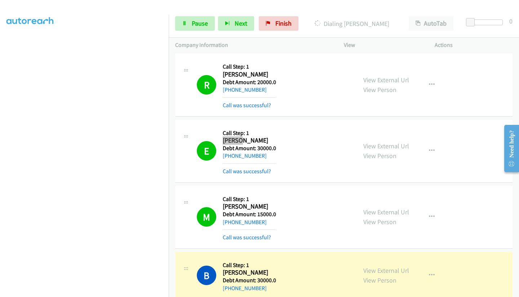
scroll to position [1082, 0]
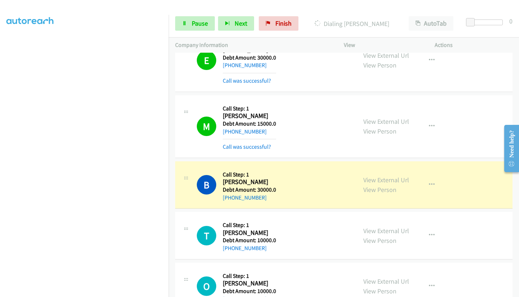
click at [173, 158] on td "M Callback Scheduled Call Step: 1 [PERSON_NAME] Pacific/Saipan Debt Amount: 150…" at bounding box center [344, 126] width 351 height 66
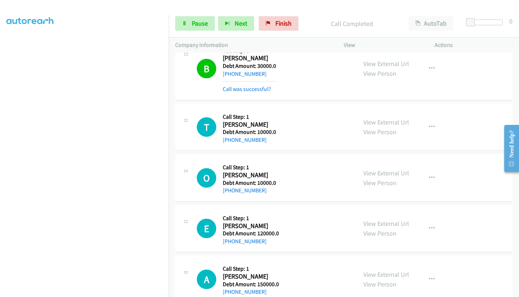
scroll to position [1226, 0]
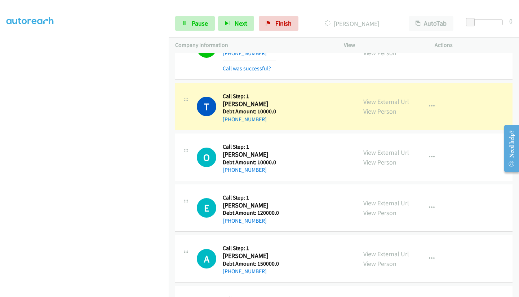
click at [231, 104] on h2 "[PERSON_NAME]" at bounding box center [249, 104] width 53 height 8
copy h2 "[PERSON_NAME]"
click at [254, 103] on h2 "[PERSON_NAME]" at bounding box center [249, 104] width 53 height 8
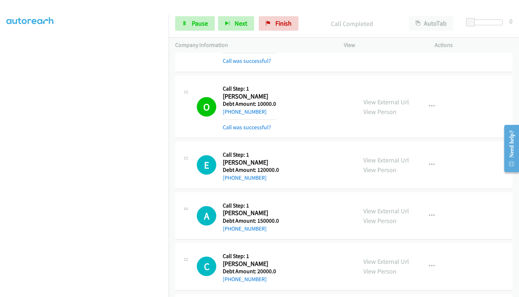
scroll to position [1335, 0]
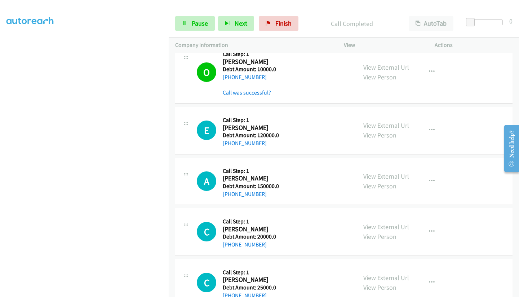
click at [230, 132] on h5 "Debt Amount: 120000.0" at bounding box center [251, 135] width 56 height 7
click at [230, 125] on h2 "[PERSON_NAME]" at bounding box center [251, 128] width 56 height 8
click at [230, 123] on h5 "Call Step: 1" at bounding box center [251, 119] width 56 height 7
click at [230, 125] on h2 "[PERSON_NAME]" at bounding box center [251, 128] width 56 height 8
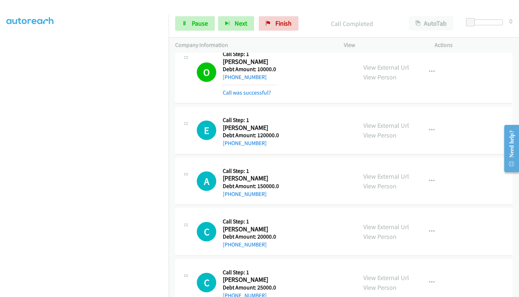
click at [231, 132] on h5 "Debt Amount: 120000.0" at bounding box center [251, 135] width 56 height 7
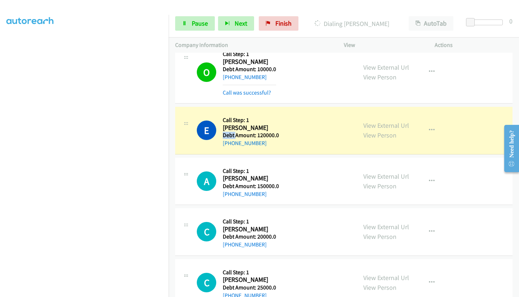
click at [231, 132] on h5 "Debt Amount: 120000.0" at bounding box center [251, 135] width 56 height 7
click at [233, 127] on h2 "[PERSON_NAME]" at bounding box center [251, 128] width 56 height 8
copy h2 "[PERSON_NAME]"
click at [231, 107] on div "E Callback Scheduled Call Step: 1 [PERSON_NAME] America/Chicago Debt Amount: 12…" at bounding box center [344, 131] width 338 height 48
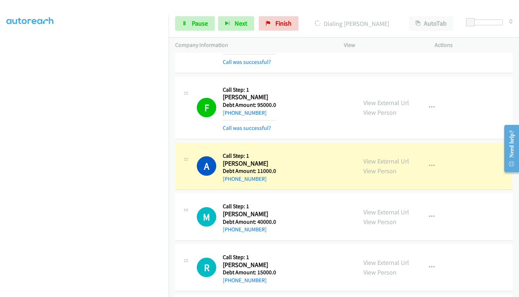
scroll to position [107, 0]
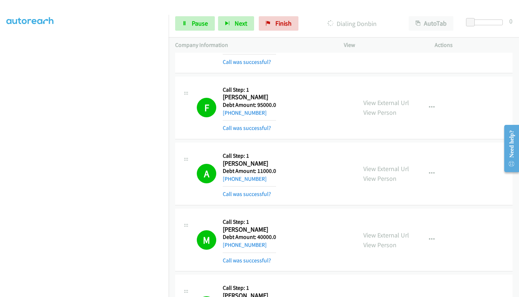
click at [364, 27] on p "Dialing Donbin" at bounding box center [352, 24] width 88 height 10
copy p "Donbin"
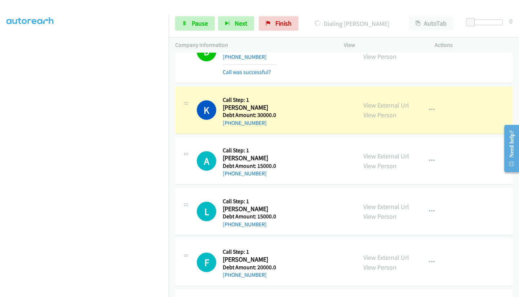
scroll to position [2813, 0]
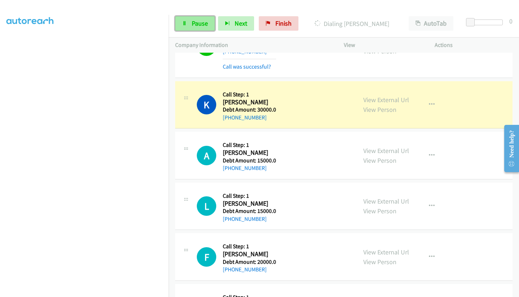
click at [198, 20] on span "Pause" at bounding box center [200, 23] width 16 height 8
